Goal: Task Accomplishment & Management: Manage account settings

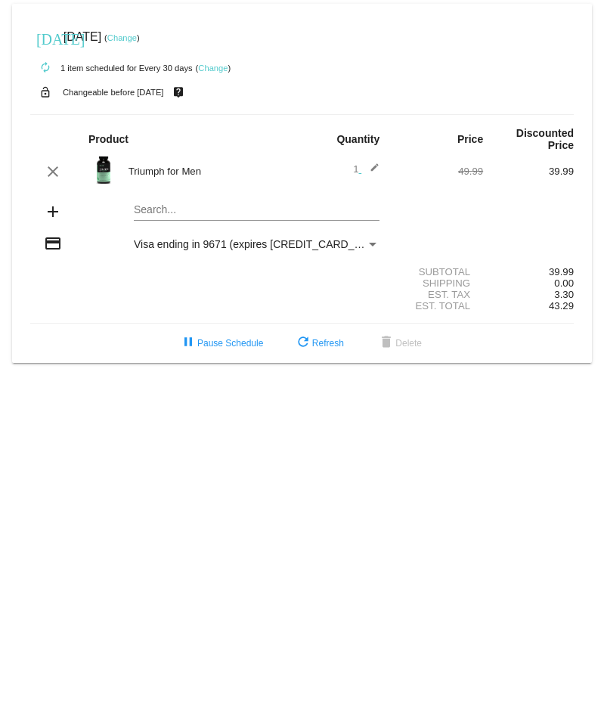
click at [209, 69] on link "Change" at bounding box center [212, 68] width 29 height 9
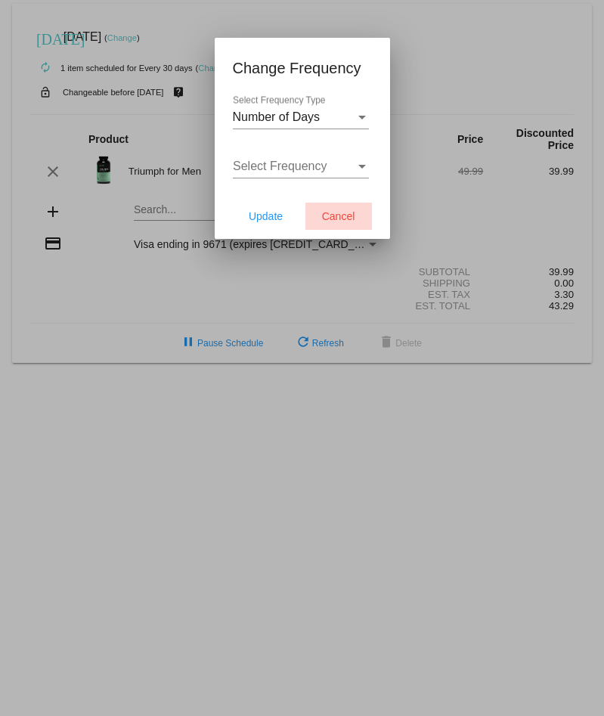
click at [344, 216] on span "Cancel" at bounding box center [338, 216] width 33 height 12
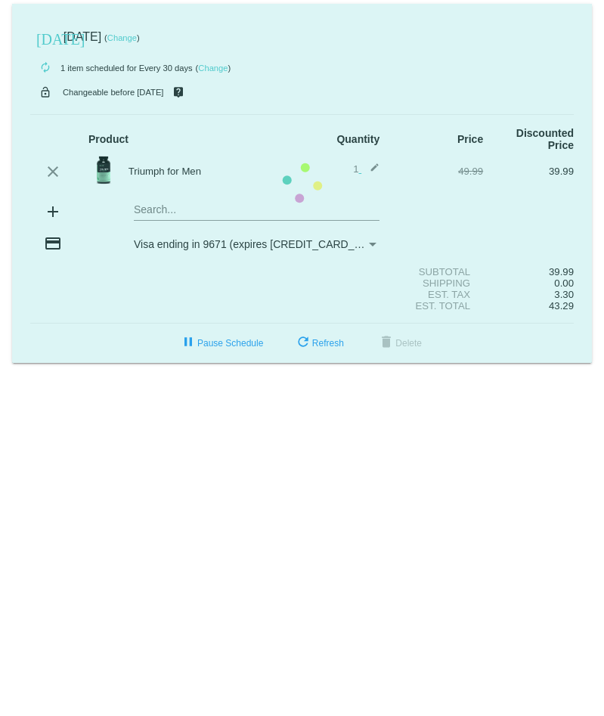
click at [214, 67] on mat-card "[DATE] [DATE] ( Change ) autorenew 1 item scheduled for Every 30 days ( Change …" at bounding box center [302, 183] width 580 height 359
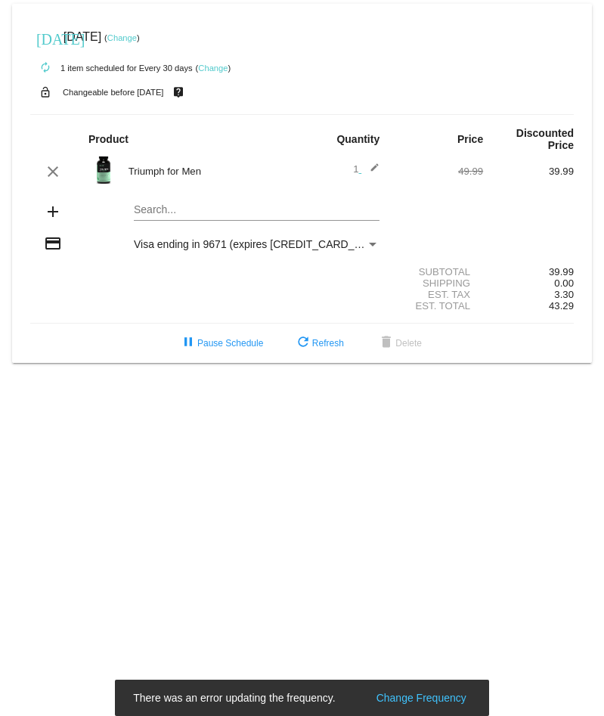
click at [214, 67] on link "Change" at bounding box center [212, 68] width 29 height 9
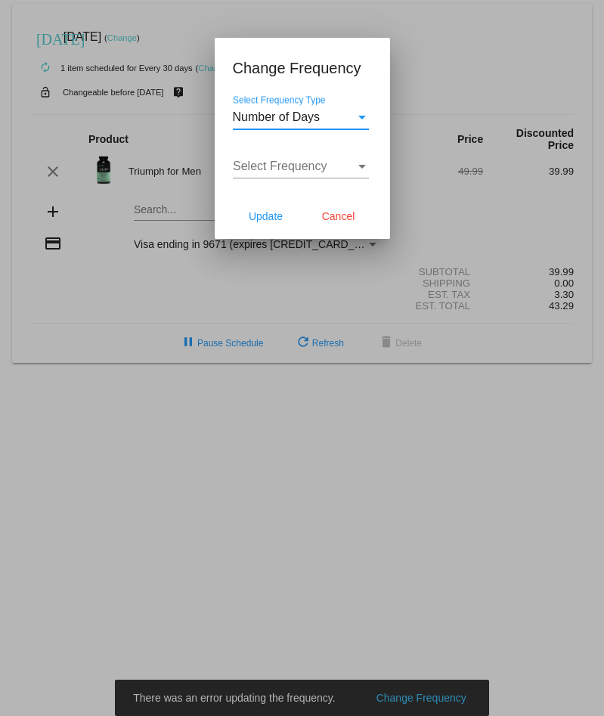
click at [340, 175] on div "Select Frequency Select Frequency" at bounding box center [301, 161] width 136 height 34
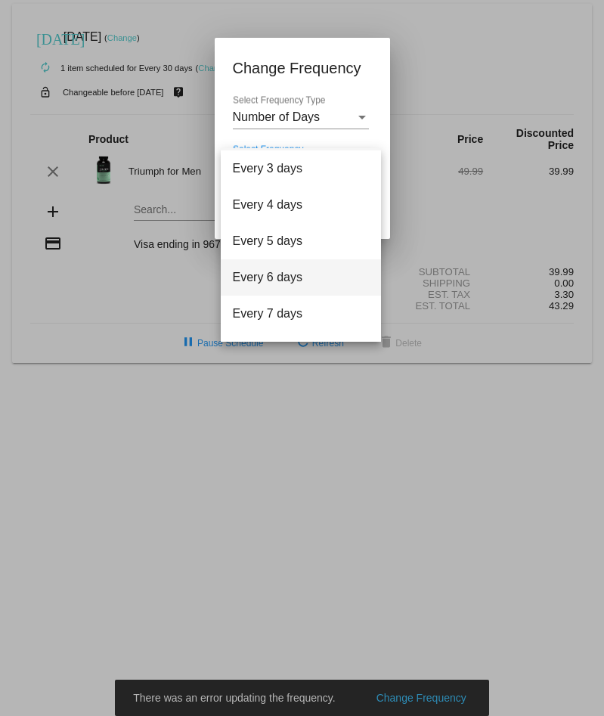
scroll to position [60, 0]
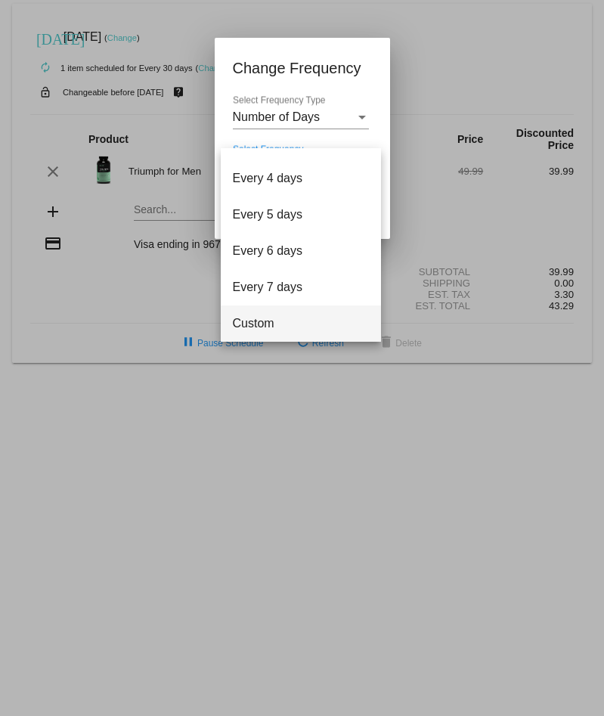
click at [250, 313] on span "Custom" at bounding box center [301, 323] width 136 height 36
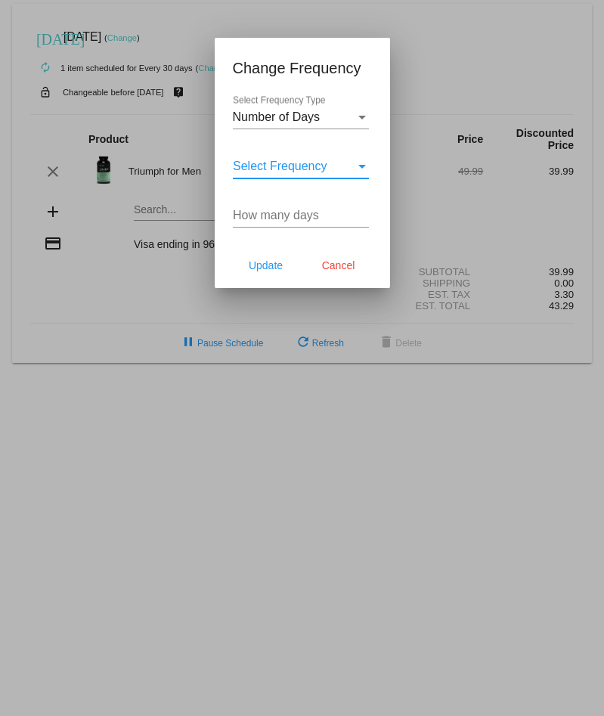
click at [261, 231] on div "How many days" at bounding box center [301, 218] width 136 height 49
click at [263, 224] on div "How many days" at bounding box center [301, 211] width 136 height 34
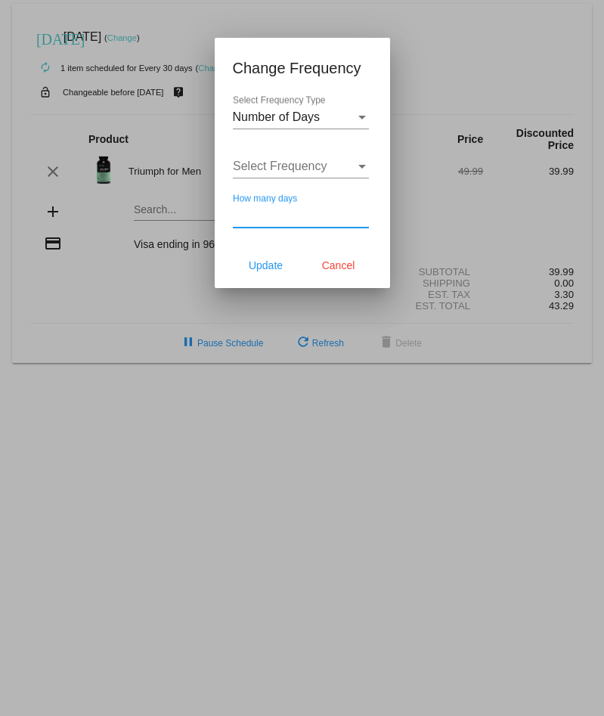
click at [266, 216] on input "How many days" at bounding box center [301, 216] width 136 height 14
type input "32"
click at [278, 272] on button "Update" at bounding box center [266, 265] width 67 height 27
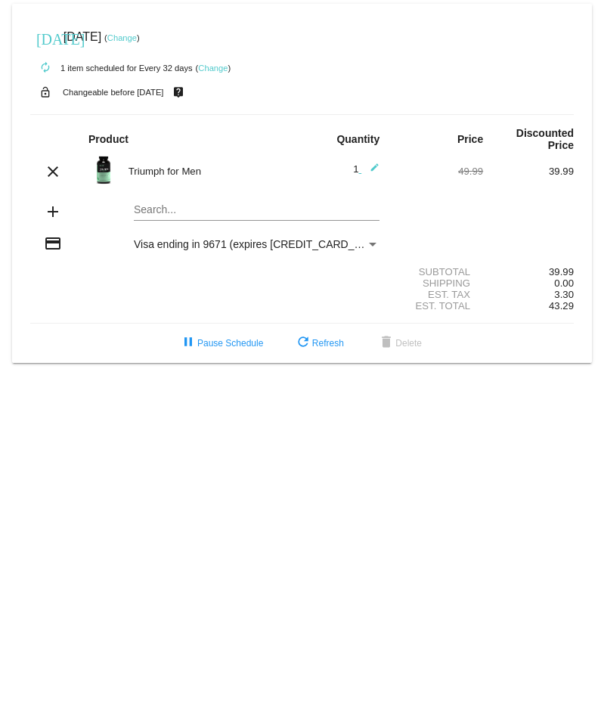
click at [137, 42] on link "Change" at bounding box center [121, 37] width 29 height 9
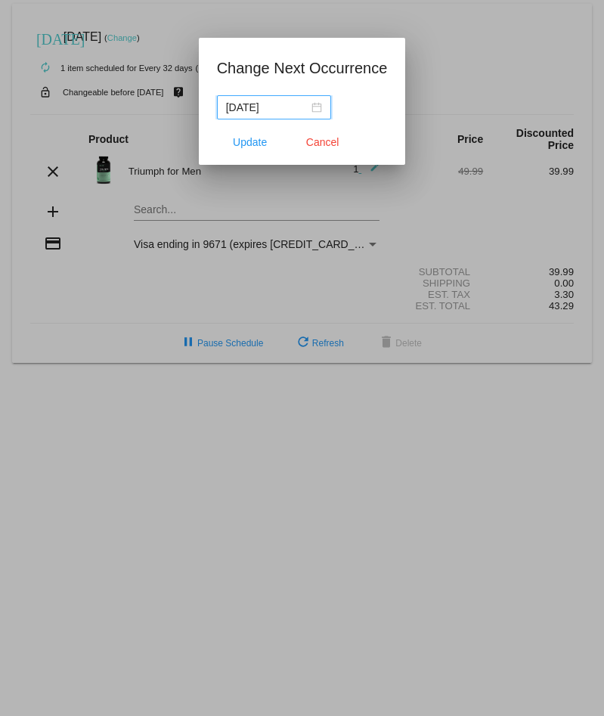
click at [318, 103] on nz-date-picker "[DATE]" at bounding box center [274, 107] width 114 height 24
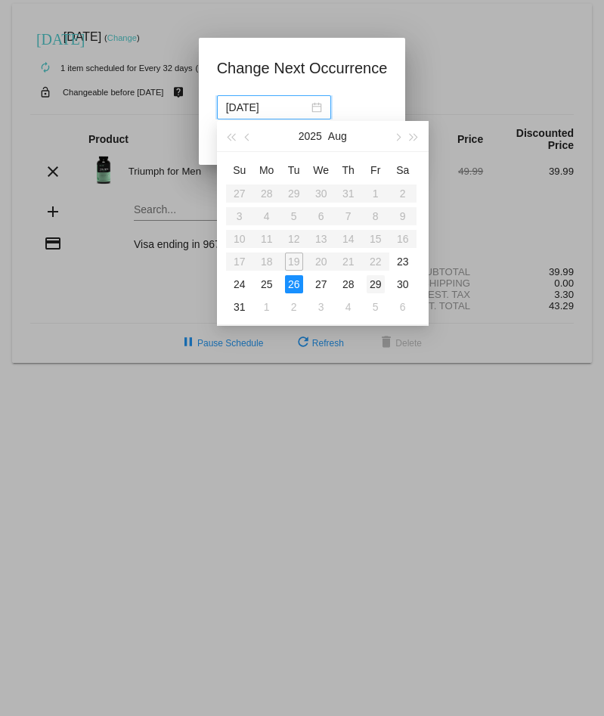
click at [375, 285] on div "29" at bounding box center [376, 284] width 18 height 18
type input "[DATE]"
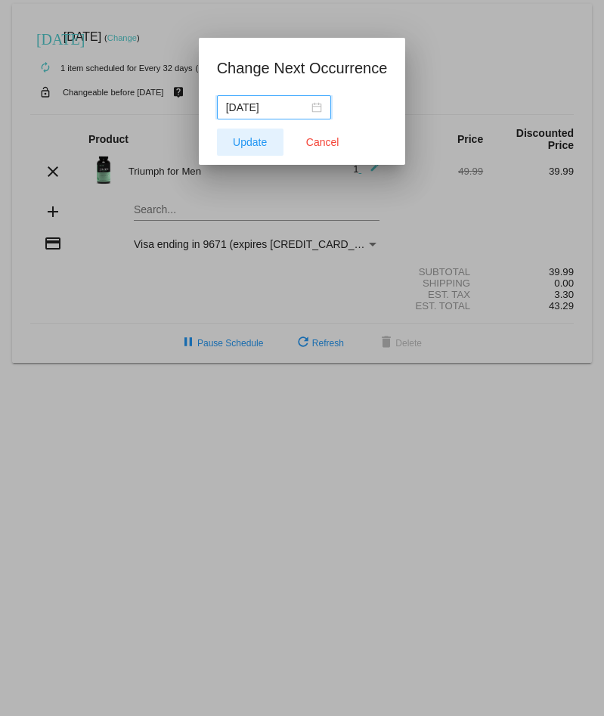
click at [247, 148] on button "Update" at bounding box center [250, 142] width 67 height 27
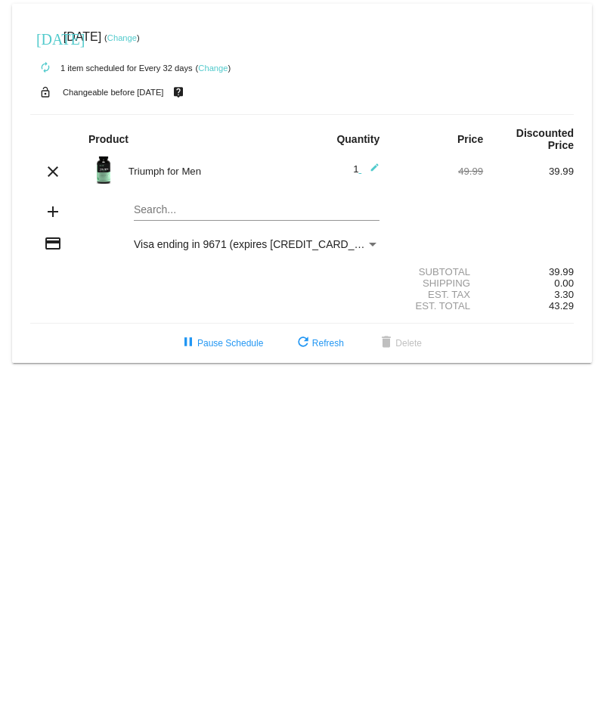
click at [107, 33] on link "Change" at bounding box center [121, 37] width 29 height 9
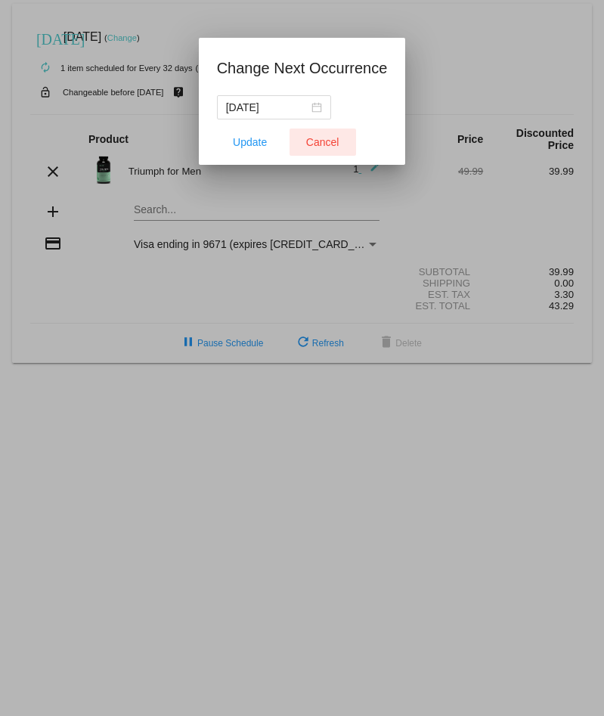
click at [346, 142] on button "Cancel" at bounding box center [323, 142] width 67 height 27
